Goal: Information Seeking & Learning: Learn about a topic

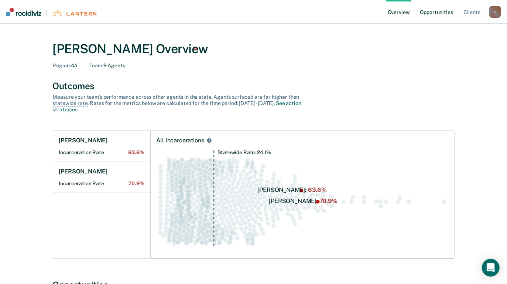
click at [442, 9] on link "Opportunities" at bounding box center [437, 12] width 36 height 24
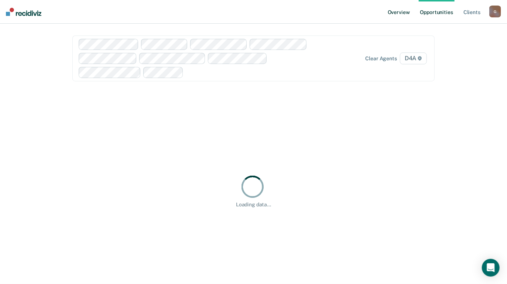
click at [400, 11] on link "Overview" at bounding box center [398, 12] width 25 height 24
